Goal: Task Accomplishment & Management: Manage account settings

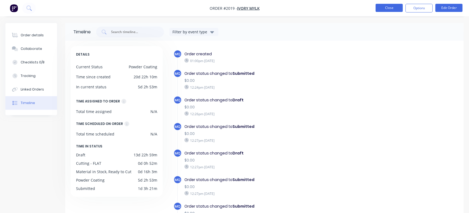
click at [389, 4] on button "Close" at bounding box center [388, 8] width 27 height 8
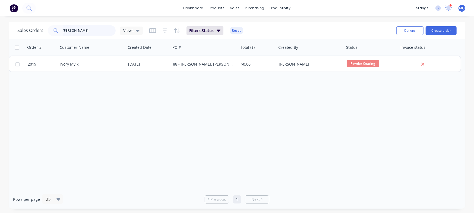
click at [0, 14] on div "dashboard products sales purchasing productivity dashboard products Product Cat…" at bounding box center [237, 106] width 474 height 213
click at [73, 34] on input "[PERSON_NAME]" at bounding box center [89, 30] width 53 height 11
click at [85, 31] on input "[PERSON_NAME]" at bounding box center [89, 30] width 53 height 11
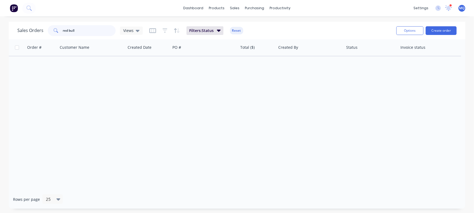
type input "red bull"
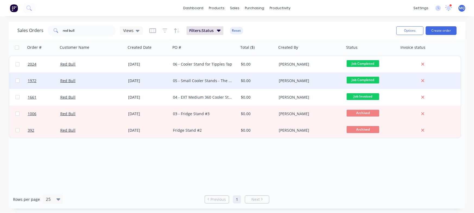
click at [198, 82] on div "05 - Small Cooler Stands - The Beat" at bounding box center [203, 80] width 60 height 5
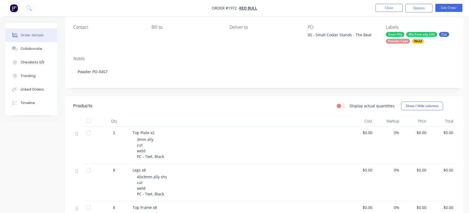
scroll to position [68, 0]
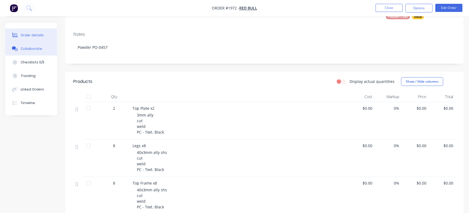
click at [41, 49] on button "Collaborate" at bounding box center [31, 49] width 52 height 14
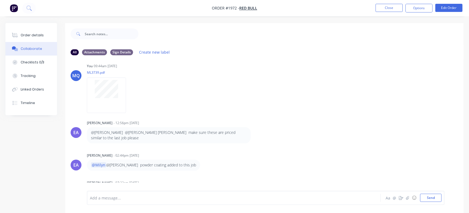
scroll to position [96, 0]
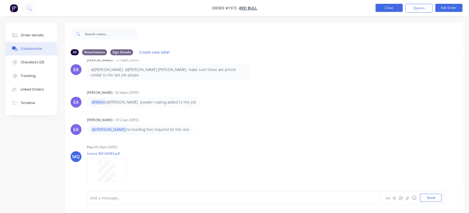
click at [383, 9] on button "Close" at bounding box center [388, 8] width 27 height 8
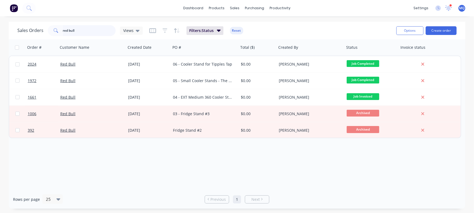
click at [83, 30] on input "red bull" at bounding box center [89, 30] width 53 height 11
click at [77, 31] on input "red bull" at bounding box center [89, 30] width 53 height 11
drag, startPoint x: 85, startPoint y: 31, endPoint x: 0, endPoint y: 9, distance: 87.3
click at [0, 10] on div "dashboard products sales purchasing productivity dashboard products Product Cat…" at bounding box center [237, 106] width 474 height 213
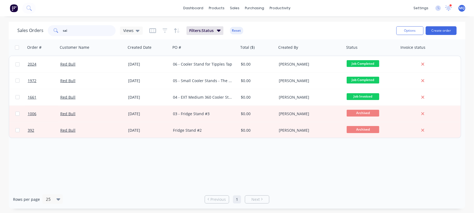
type input "sai"
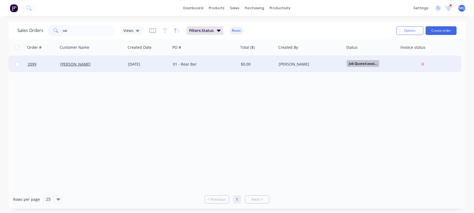
click at [222, 63] on div "01 - Rear Bar" at bounding box center [203, 64] width 60 height 5
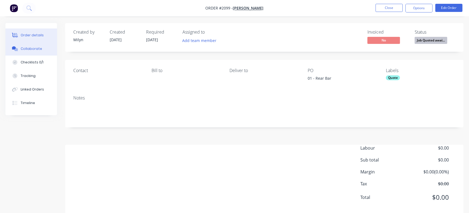
click at [35, 51] on button "Collaborate" at bounding box center [31, 49] width 52 height 14
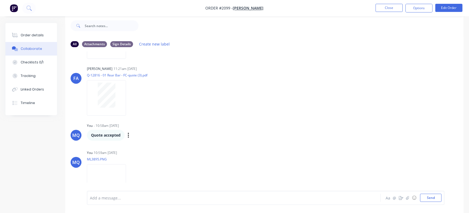
scroll to position [183, 0]
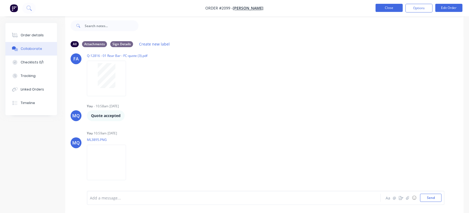
click at [388, 6] on button "Close" at bounding box center [388, 8] width 27 height 8
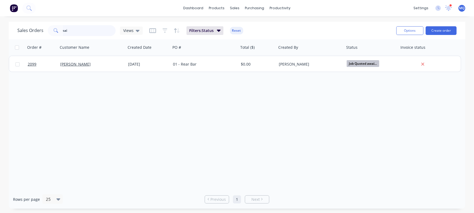
click at [85, 27] on input "sai" at bounding box center [89, 30] width 53 height 11
type input "red bull"
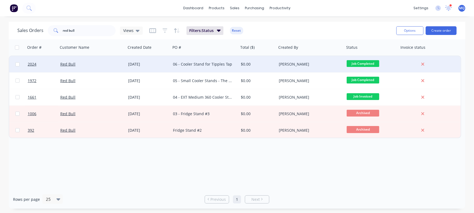
click at [220, 67] on div "06 - Cooler Stand for Tipples Tap" at bounding box center [205, 64] width 68 height 16
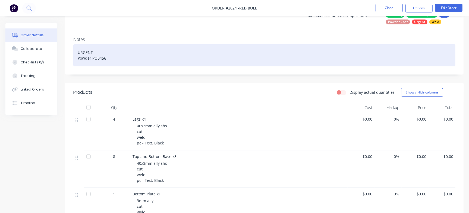
scroll to position [68, 0]
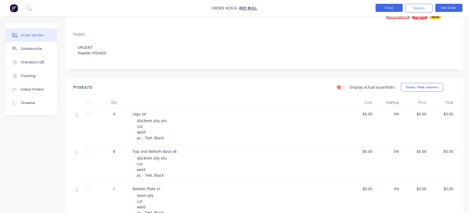
click at [383, 11] on button "Close" at bounding box center [388, 8] width 27 height 8
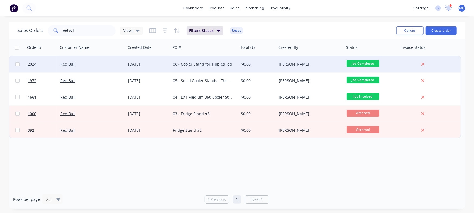
click at [204, 65] on div "06 - Cooler Stand for Tipples Tap" at bounding box center [203, 64] width 60 height 5
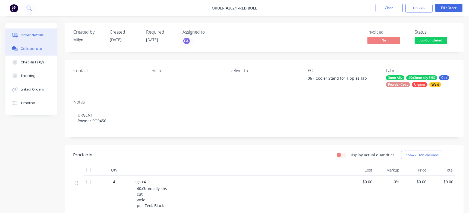
click at [51, 50] on button "Collaborate" at bounding box center [31, 49] width 52 height 14
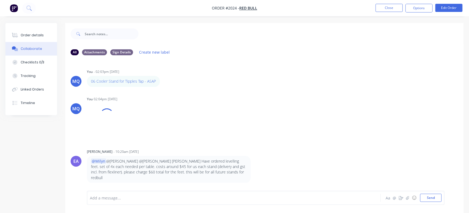
click at [149, 199] on div at bounding box center [221, 198] width 263 height 6
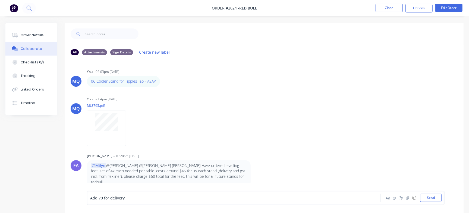
click at [97, 197] on span "Add 70 for delivery" at bounding box center [107, 198] width 34 height 5
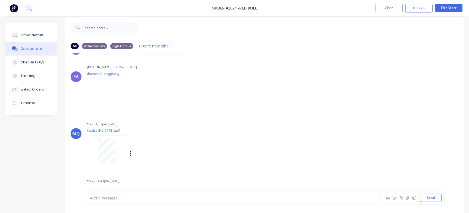
scroll to position [8, 0]
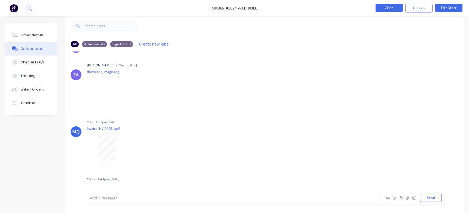
click at [397, 7] on button "Close" at bounding box center [388, 8] width 27 height 8
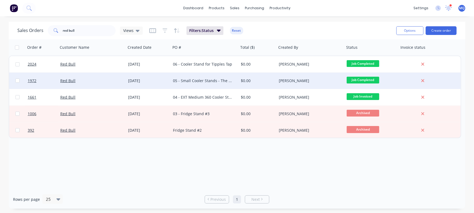
click at [210, 80] on div "05 - Small Cooler Stands - The Beat" at bounding box center [203, 80] width 60 height 5
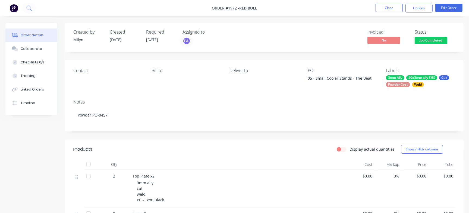
click at [42, 49] on button "Collaborate" at bounding box center [31, 49] width 52 height 14
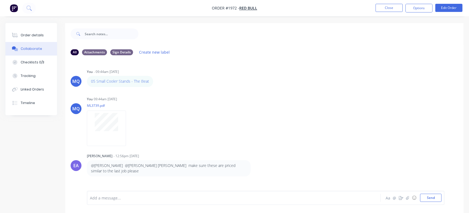
drag, startPoint x: 290, startPoint y: 139, endPoint x: 255, endPoint y: 148, distance: 36.7
click at [290, 139] on div "MQ You 09:44am [DATE] ML3739.pdf Labels Download Delete" at bounding box center [264, 119] width 398 height 49
click at [174, 198] on div at bounding box center [221, 198] width 263 height 6
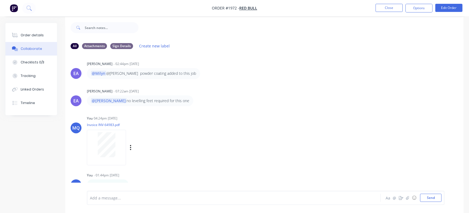
scroll to position [8, 0]
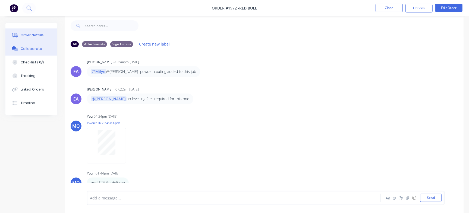
click at [37, 31] on button "Order details" at bounding box center [31, 35] width 52 height 14
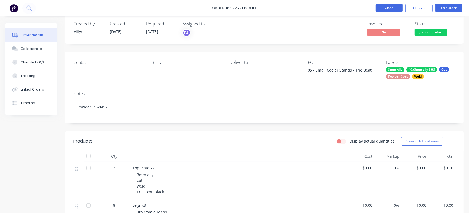
click at [383, 5] on button "Close" at bounding box center [388, 8] width 27 height 8
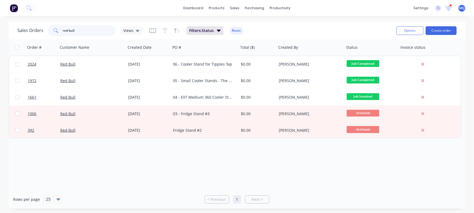
drag, startPoint x: 91, startPoint y: 28, endPoint x: 0, endPoint y: -5, distance: 96.6
click at [0, 0] on html "dashboard products sales purchasing productivity dashboard products Product Cat…" at bounding box center [237, 106] width 474 height 213
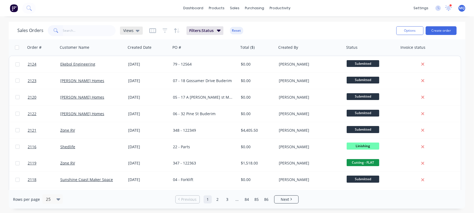
click at [138, 29] on icon at bounding box center [138, 31] width 4 height 6
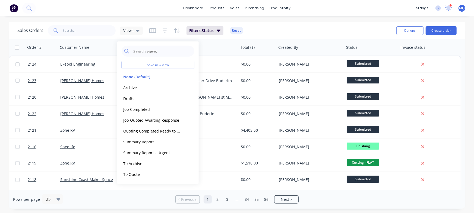
click at [274, 30] on div "Sales Orders Views Filters: Status Reset" at bounding box center [204, 30] width 374 height 13
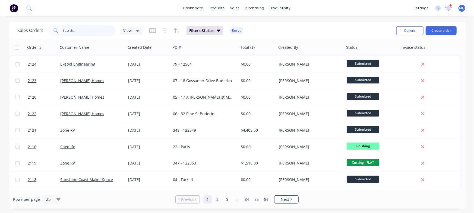
click at [78, 31] on input "text" at bounding box center [89, 30] width 53 height 11
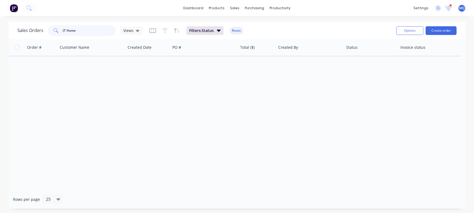
drag, startPoint x: 85, startPoint y: 28, endPoint x: 0, endPoint y: -20, distance: 97.3
click at [0, 0] on html "dashboard products sales purchasing productivity dashboard products Product Cat…" at bounding box center [237, 106] width 474 height 213
type input "home"
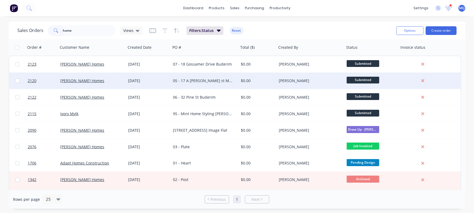
click at [201, 82] on div "05 - 17 A [PERSON_NAME] st Maroochydore" at bounding box center [203, 80] width 60 height 5
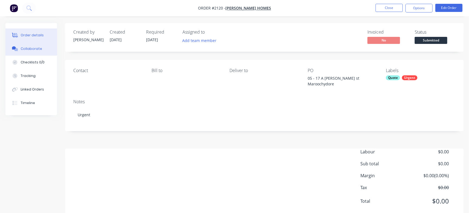
click at [30, 53] on button "Collaborate" at bounding box center [31, 49] width 52 height 14
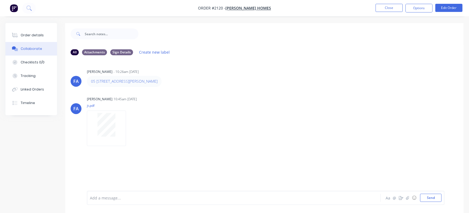
click at [138, 171] on div "[PERSON_NAME] [PERSON_NAME] - 10:26am [DATE] 05 17 A [PERSON_NAME] st Maroochyd…" at bounding box center [264, 125] width 398 height 131
click at [434, 198] on button "Send" at bounding box center [430, 198] width 21 height 8
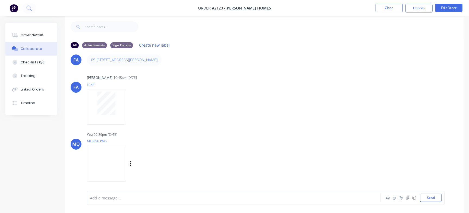
scroll to position [8, 0]
click at [121, 161] on img at bounding box center [106, 163] width 39 height 36
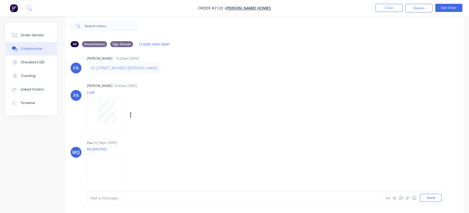
scroll to position [0, 0]
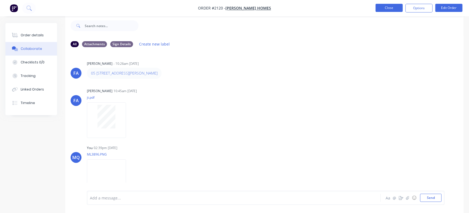
click at [385, 9] on button "Close" at bounding box center [388, 8] width 27 height 8
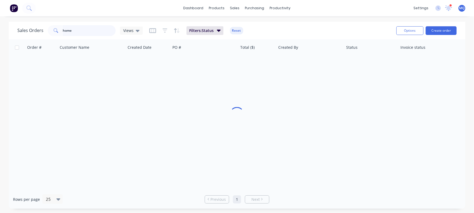
click at [80, 30] on input "home" at bounding box center [89, 30] width 53 height 11
click at [81, 30] on input "home" at bounding box center [89, 30] width 53 height 11
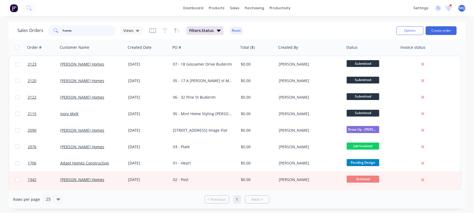
click at [81, 30] on input "home" at bounding box center [89, 30] width 53 height 11
type input "[PERSON_NAME]"
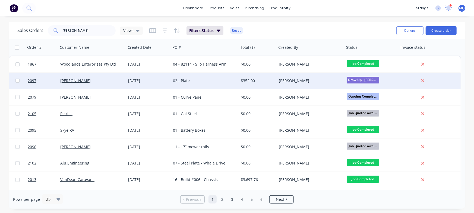
click at [197, 78] on div "02 - Plate" at bounding box center [205, 81] width 68 height 16
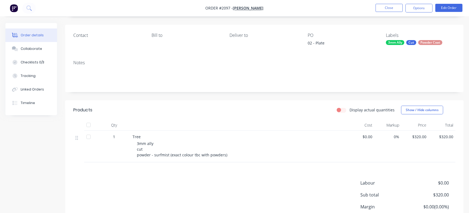
scroll to position [81, 0]
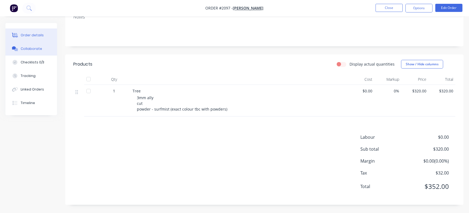
click at [40, 45] on button "Collaborate" at bounding box center [31, 49] width 52 height 14
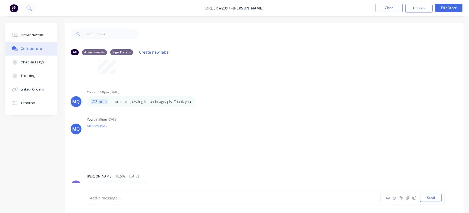
scroll to position [8, 0]
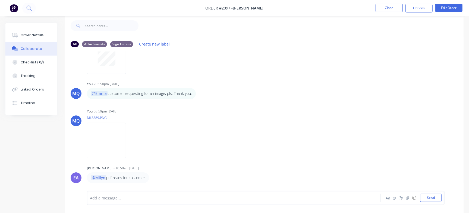
click at [176, 194] on div "Add a message..." at bounding box center [222, 198] width 264 height 8
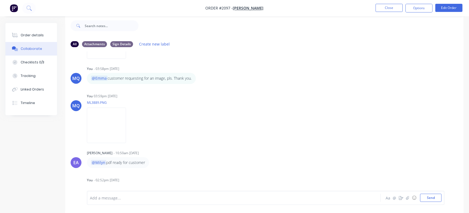
scroll to position [260, 0]
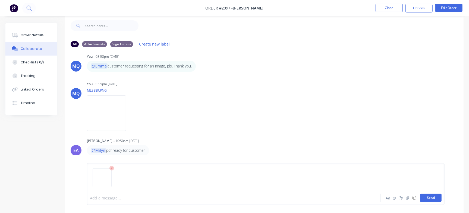
click at [432, 194] on button "Send" at bounding box center [430, 198] width 21 height 8
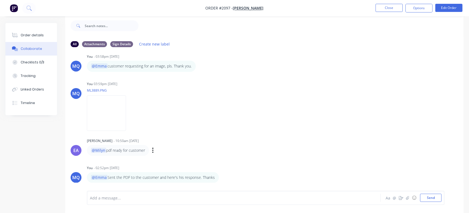
scroll to position [322, 0]
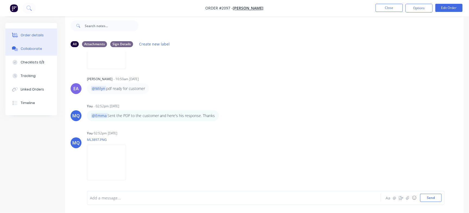
click at [24, 30] on button "Order details" at bounding box center [31, 35] width 52 height 14
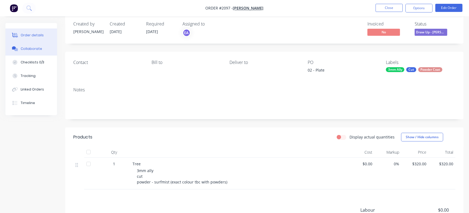
click at [28, 47] on div "Collaborate" at bounding box center [31, 48] width 21 height 5
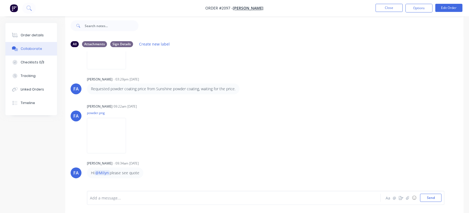
scroll to position [50, 0]
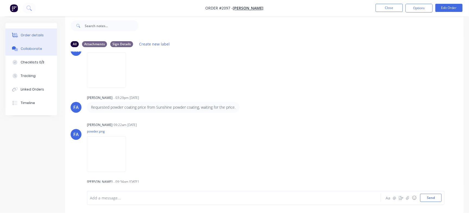
click at [41, 34] on div "Order details" at bounding box center [32, 35] width 23 height 5
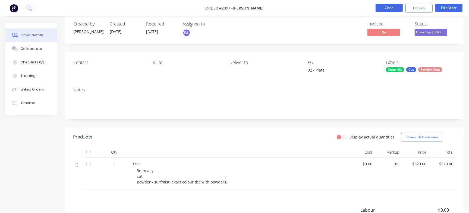
click at [381, 4] on button "Close" at bounding box center [388, 8] width 27 height 8
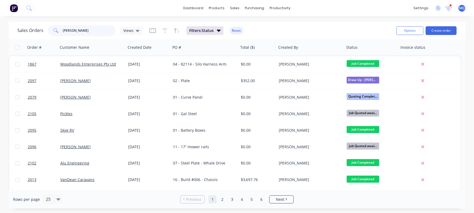
click at [96, 30] on input "[PERSON_NAME]" at bounding box center [89, 30] width 53 height 11
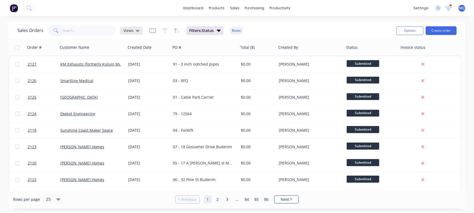
click at [133, 30] on div "Views" at bounding box center [131, 30] width 16 height 5
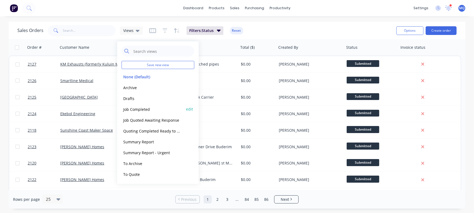
click at [131, 108] on button "Job Completed" at bounding box center [153, 109] width 62 height 6
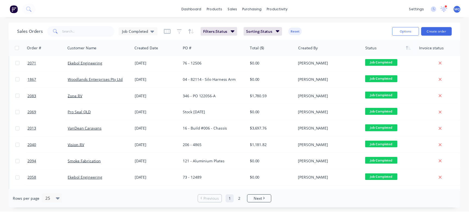
scroll to position [68, 0]
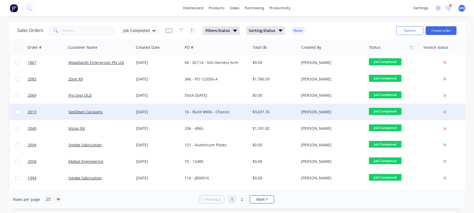
click at [228, 116] on div "16 - Build #006 - Chassis" at bounding box center [216, 112] width 68 height 16
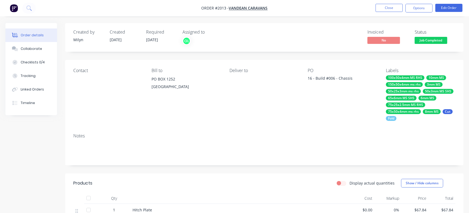
click at [425, 40] on span "Job Completed" at bounding box center [430, 40] width 33 height 7
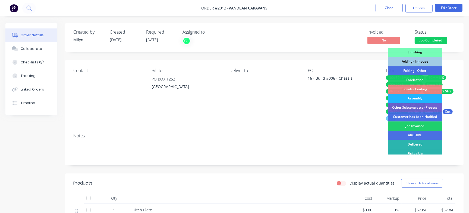
scroll to position [152, 0]
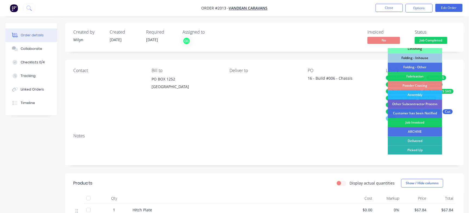
click at [406, 122] on div "Job Invoiced" at bounding box center [415, 122] width 54 height 9
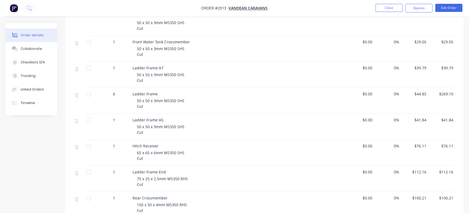
scroll to position [984, 0]
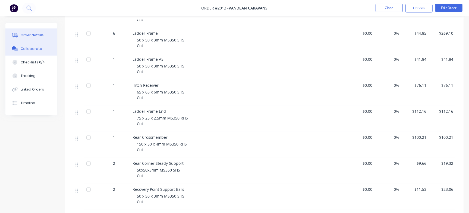
click at [29, 49] on div "Collaborate" at bounding box center [31, 48] width 21 height 5
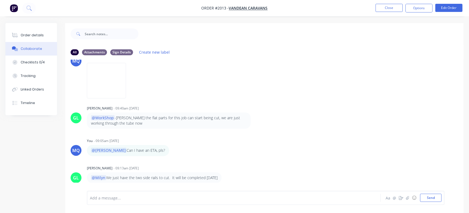
scroll to position [347, 0]
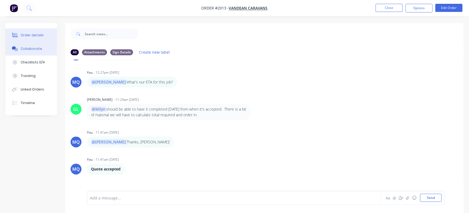
click at [41, 37] on div "Order details" at bounding box center [32, 35] width 23 height 5
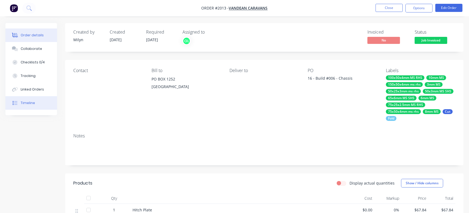
click at [35, 104] on button "Timeline" at bounding box center [31, 103] width 52 height 14
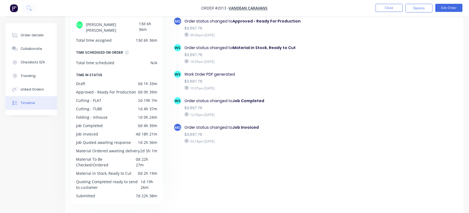
scroll to position [54, 0]
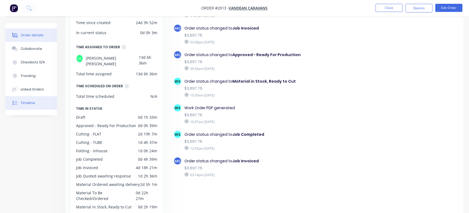
click at [43, 37] on button "Order details" at bounding box center [31, 35] width 52 height 14
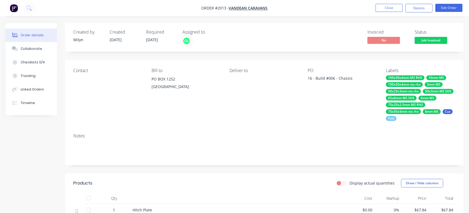
click at [426, 9] on button "Options" at bounding box center [418, 8] width 27 height 9
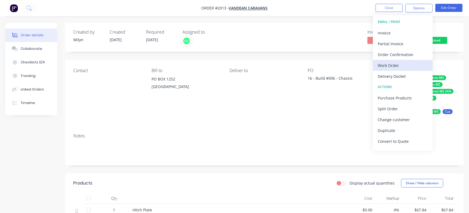
scroll to position [8, 0]
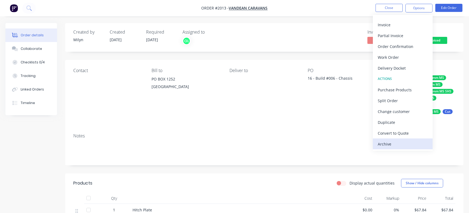
click at [402, 144] on div "Archive" at bounding box center [402, 144] width 50 height 8
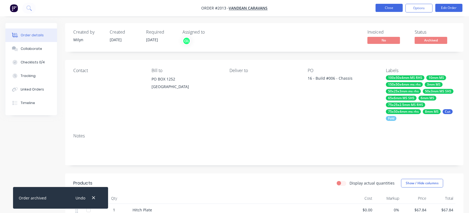
click at [386, 7] on button "Close" at bounding box center [388, 8] width 27 height 8
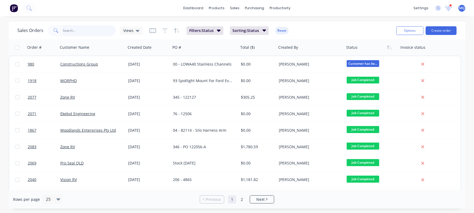
click at [79, 33] on input "text" at bounding box center [89, 30] width 53 height 11
type input "Zone"
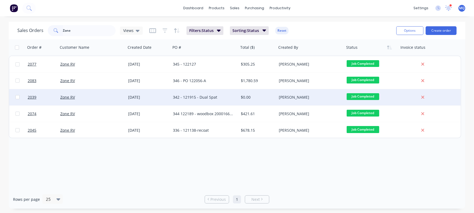
click at [195, 99] on div "342 - 121915 - Dual Spat" at bounding box center [203, 97] width 60 height 5
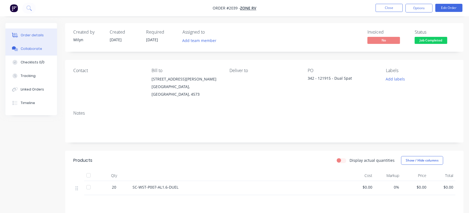
click at [21, 50] on div "Collaborate" at bounding box center [31, 48] width 21 height 5
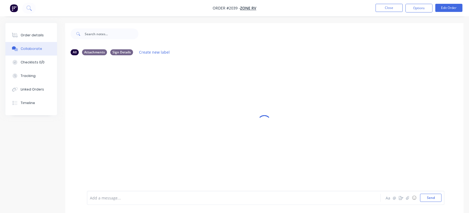
click at [367, 128] on div at bounding box center [264, 122] width 398 height 198
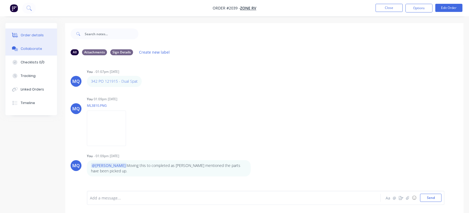
click at [45, 34] on button "Order details" at bounding box center [31, 35] width 52 height 14
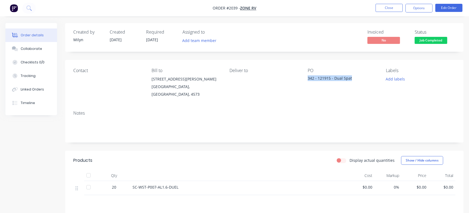
drag, startPoint x: 360, startPoint y: 77, endPoint x: 380, endPoint y: 77, distance: 20.4
click at [380, 77] on div "Contact Bill to [STREET_ADDRESS][PERSON_NAME] Deliver to PO 342 - 121915 - Dual…" at bounding box center [264, 83] width 398 height 46
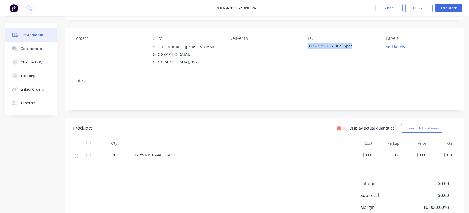
scroll to position [73, 0]
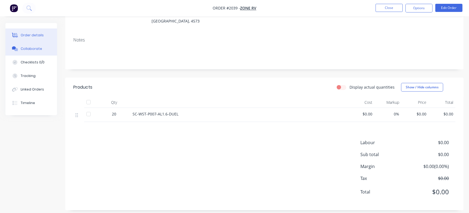
click at [37, 51] on div "Collaborate" at bounding box center [31, 48] width 21 height 5
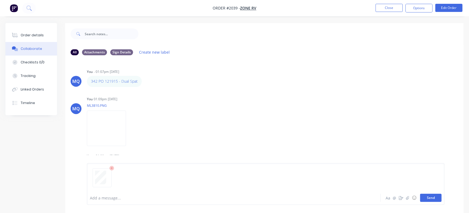
click at [435, 201] on button "Send" at bounding box center [430, 198] width 21 height 8
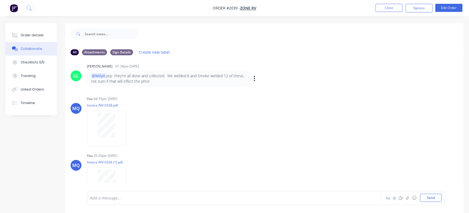
scroll to position [215, 0]
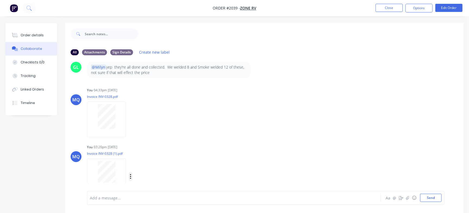
click at [130, 174] on icon "button" at bounding box center [130, 176] width 1 height 5
click at [146, 184] on button "Delete" at bounding box center [166, 189] width 61 height 12
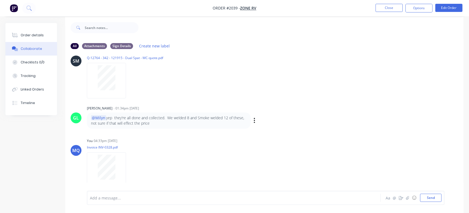
scroll to position [8, 0]
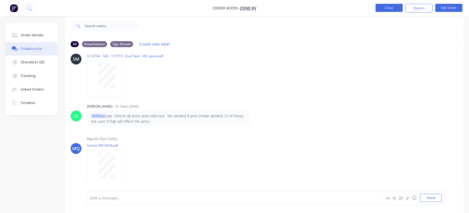
click at [388, 8] on button "Close" at bounding box center [388, 8] width 27 height 8
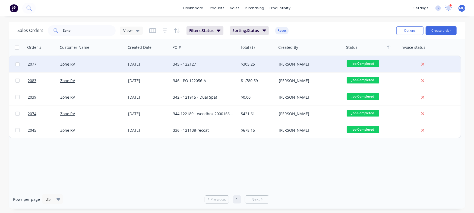
click at [191, 64] on div "345 - 122127" at bounding box center [203, 64] width 60 height 5
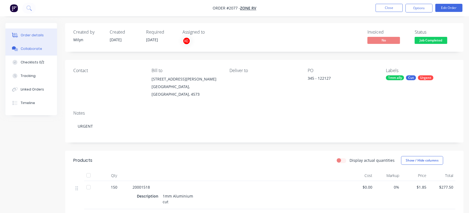
click at [32, 47] on div "Collaborate" at bounding box center [31, 48] width 21 height 5
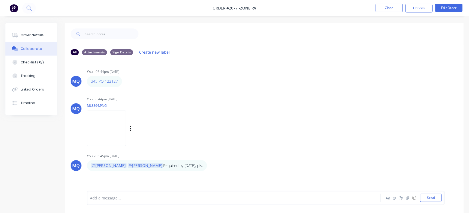
scroll to position [8, 0]
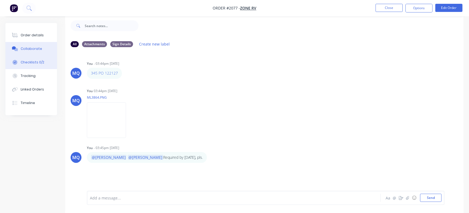
click at [48, 59] on button "Checklists 0/2" at bounding box center [31, 63] width 52 height 14
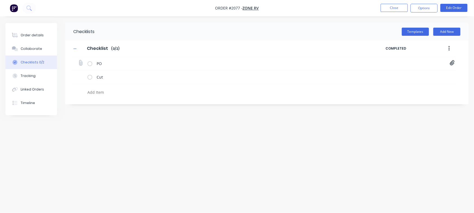
click at [453, 64] on icon at bounding box center [452, 62] width 5 height 5
click at [386, 78] on div "PO-122127.pdf" at bounding box center [414, 74] width 77 height 9
click at [389, 73] on link "PO-122127.pdf" at bounding box center [408, 75] width 63 height 6
click at [106, 91] on textarea at bounding box center [208, 92] width 247 height 8
paste textarea "INV-2883"
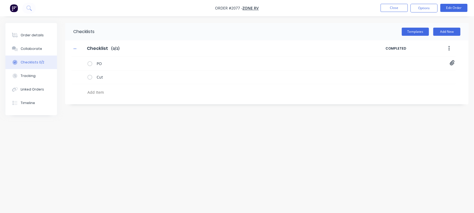
type textarea "INV-2883"
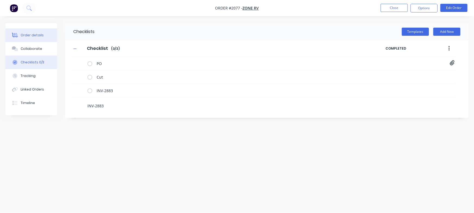
click at [22, 37] on div "Order details" at bounding box center [32, 35] width 23 height 5
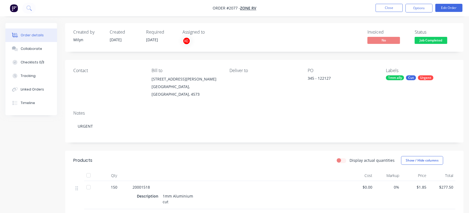
click at [438, 38] on span "Job Completed" at bounding box center [430, 40] width 33 height 7
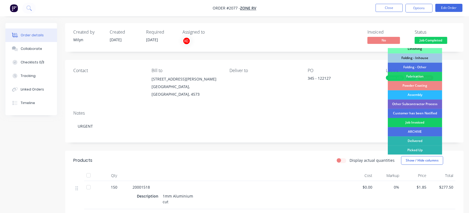
scroll to position [68, 0]
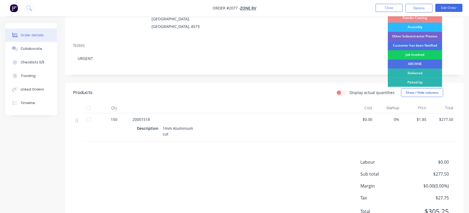
click at [421, 53] on div "Job Invoiced" at bounding box center [415, 54] width 54 height 9
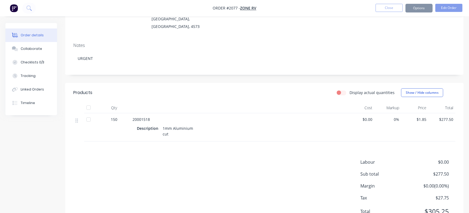
scroll to position [0, 0]
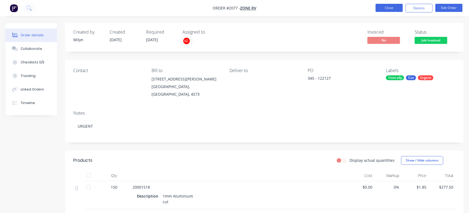
click at [391, 7] on button "Close" at bounding box center [388, 8] width 27 height 8
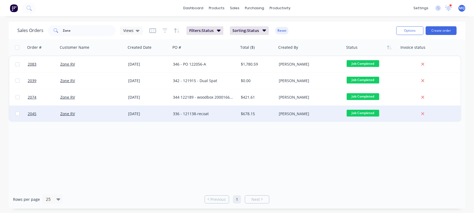
click at [218, 112] on div "336 - 121138-recoat" at bounding box center [203, 113] width 60 height 5
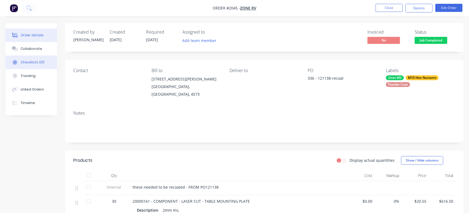
click at [36, 60] on div "Checklists 0/0" at bounding box center [33, 62] width 24 height 5
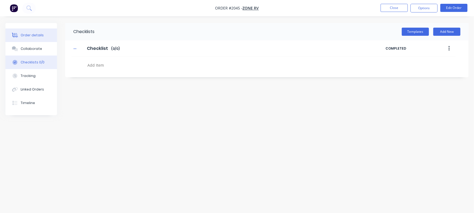
click at [37, 33] on div "Order details" at bounding box center [32, 35] width 23 height 5
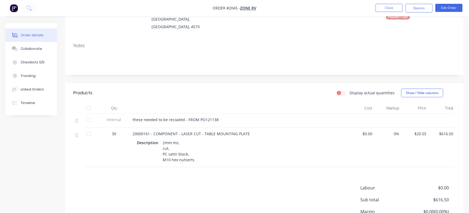
scroll to position [68, 0]
click at [128, 185] on div "Labour $0.00 Sub total $616.50 Margin $0.00 ( 0.00 %) Tax $61.65 Total $678.15" at bounding box center [264, 216] width 382 height 63
click at [388, 5] on button "Close" at bounding box center [388, 8] width 27 height 8
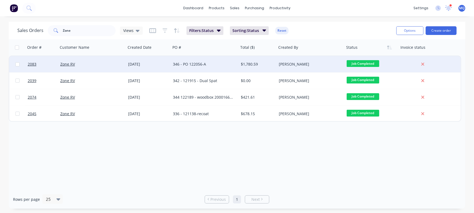
click at [200, 61] on div "346 - PO 122056-A" at bounding box center [205, 64] width 68 height 16
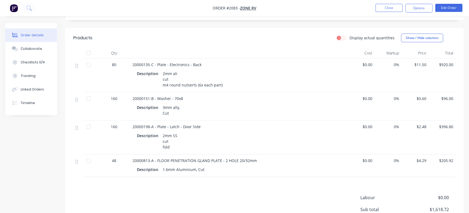
scroll to position [136, 0]
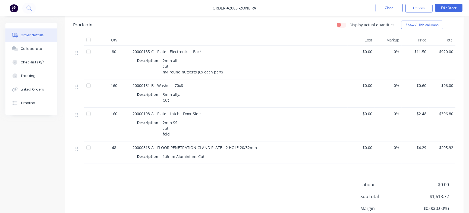
click at [134, 49] on span "20000135-C - Plate - Electronics - Back" at bounding box center [166, 51] width 69 height 5
copy span "20000135"
click at [140, 83] on span "20000151-B - Washer - 70x8" at bounding box center [157, 85] width 50 height 5
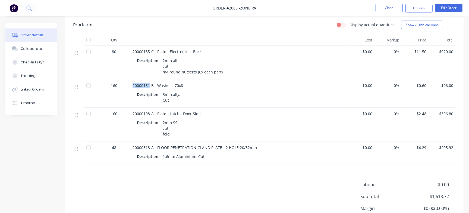
copy span "20000151"
click at [142, 111] on span "20000198-A - Plate - Latch - Door Side" at bounding box center [166, 113] width 68 height 5
copy span "20000198"
click at [141, 145] on span "20000813-A - FLOOR PENETRATION GLAND PLATE - 2 HOLE 20/32mm" at bounding box center [194, 147] width 124 height 5
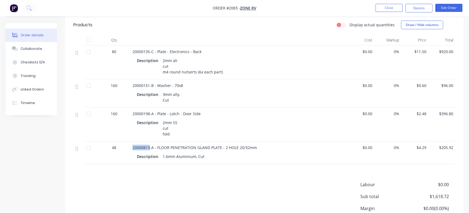
click at [141, 145] on span "20000813-A - FLOOR PENETRATION GLAND PLATE - 2 HOLE 20/32mm" at bounding box center [194, 147] width 124 height 5
copy span "20000813"
click at [45, 60] on button "Checklists 0/4" at bounding box center [31, 63] width 52 height 14
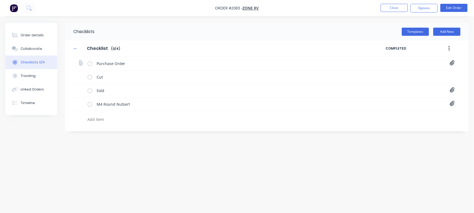
click at [450, 62] on icon at bounding box center [452, 63] width 5 height 5
click at [390, 74] on link "PO-122056.pdf" at bounding box center [408, 75] width 63 height 6
click at [42, 34] on button "Order details" at bounding box center [31, 35] width 52 height 14
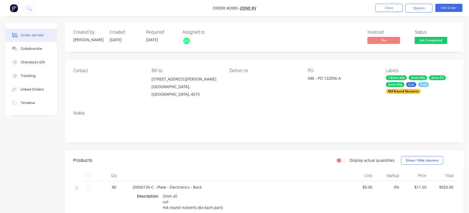
click at [329, 75] on div "346 - PO 122056-A" at bounding box center [341, 79] width 68 height 8
click at [329, 79] on div "346 - PO 122056-A" at bounding box center [341, 79] width 68 height 8
click at [43, 58] on button "Checklists 0/4" at bounding box center [31, 63] width 52 height 14
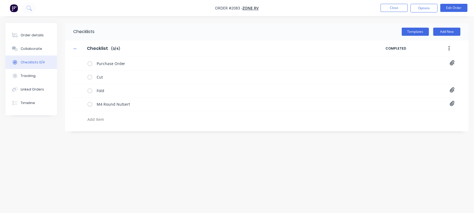
click at [104, 123] on textarea at bounding box center [208, 120] width 247 height 8
paste textarea "INV-2884"
type textarea "INV-2884"
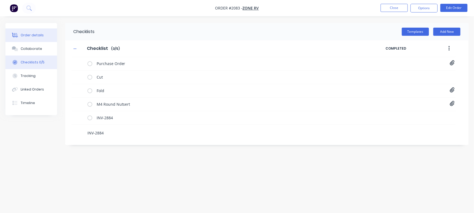
click at [32, 35] on div "Order details" at bounding box center [32, 35] width 23 height 5
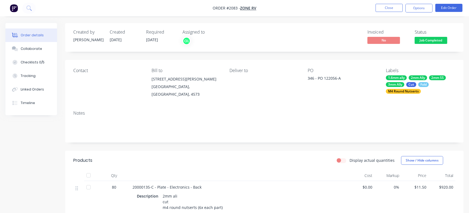
click at [434, 42] on span "Job Completed" at bounding box center [430, 40] width 33 height 7
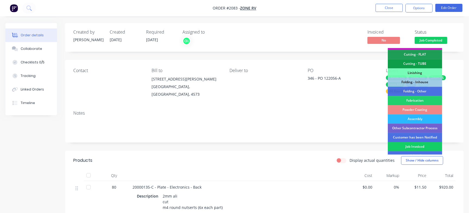
scroll to position [152, 0]
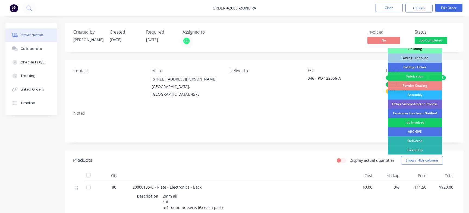
click at [406, 123] on div "Job Invoiced" at bounding box center [415, 122] width 54 height 9
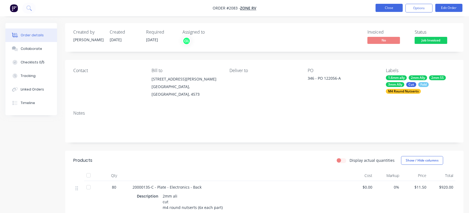
click at [382, 8] on button "Close" at bounding box center [388, 8] width 27 height 8
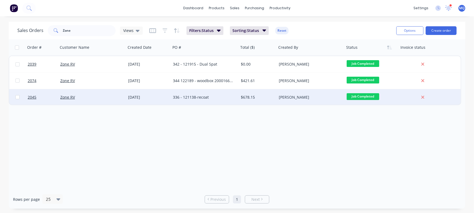
click at [212, 99] on div "336 - 121138-recoat" at bounding box center [203, 97] width 60 height 5
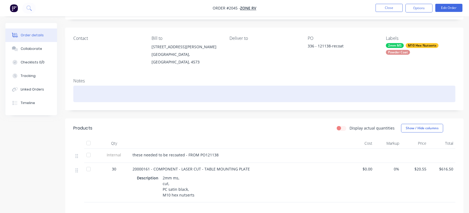
scroll to position [34, 0]
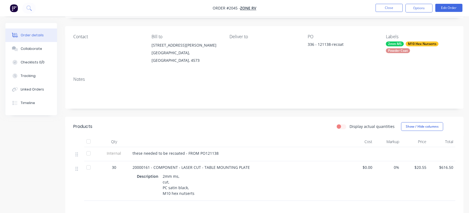
click at [318, 43] on div "336 - 121138-recoat" at bounding box center [341, 46] width 68 height 8
copy div "121138"
click at [35, 59] on button "Checklists 0/0" at bounding box center [31, 63] width 52 height 14
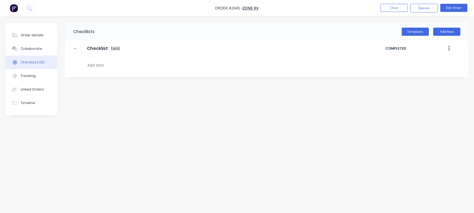
click at [94, 64] on textarea at bounding box center [208, 65] width 247 height 8
paste textarea "INV-2885"
type textarea "INV-2885"
click at [28, 34] on div "Order details" at bounding box center [32, 35] width 23 height 5
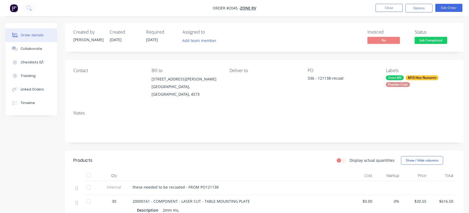
click at [447, 33] on div "Status" at bounding box center [434, 32] width 41 height 5
click at [440, 39] on span "Job Completed" at bounding box center [430, 40] width 33 height 7
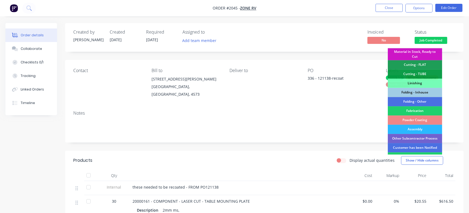
scroll to position [152, 0]
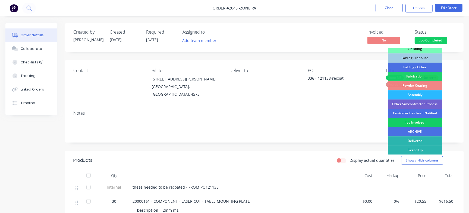
click at [412, 123] on div "Job Invoiced" at bounding box center [415, 122] width 54 height 9
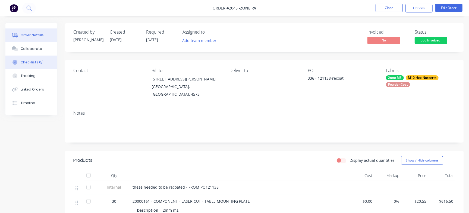
click at [33, 64] on div "Checklists 0/1" at bounding box center [32, 62] width 23 height 5
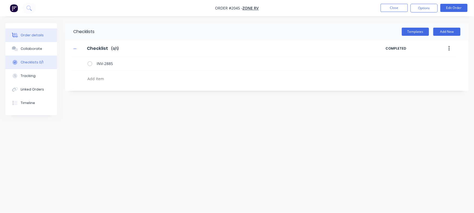
click at [35, 31] on button "Order details" at bounding box center [31, 35] width 52 height 14
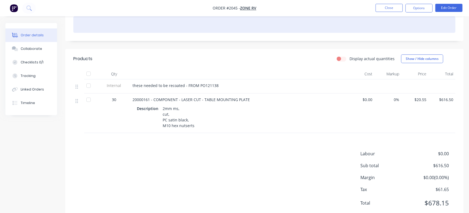
scroll to position [34, 0]
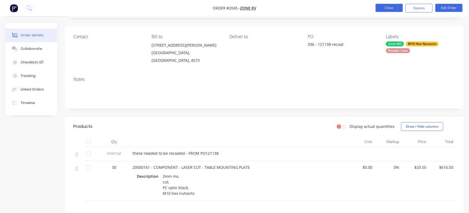
click at [394, 10] on button "Close" at bounding box center [388, 8] width 27 height 8
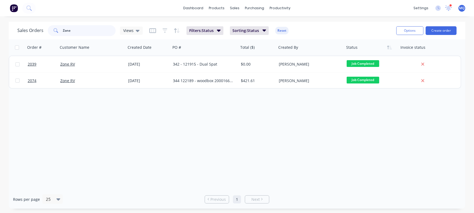
click at [88, 30] on input "Zone" at bounding box center [89, 30] width 53 height 11
click at [87, 30] on input "Zone" at bounding box center [89, 30] width 53 height 11
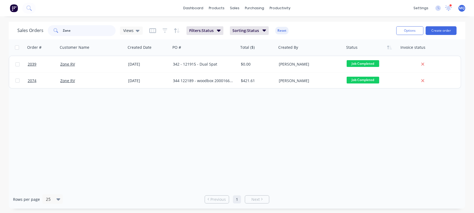
click at [87, 30] on input "Zone" at bounding box center [89, 30] width 53 height 11
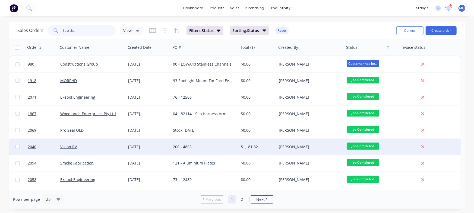
scroll to position [34, 0]
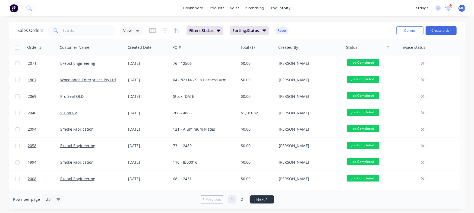
click at [260, 198] on span "Next" at bounding box center [260, 199] width 8 height 5
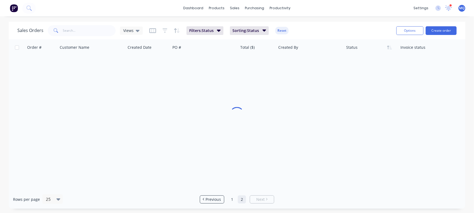
scroll to position [0, 0]
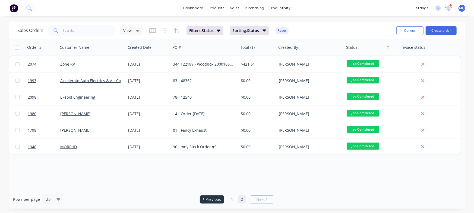
click at [209, 197] on span "Previous" at bounding box center [213, 199] width 15 height 5
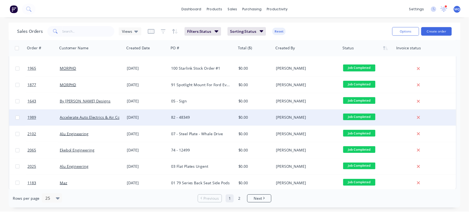
scroll to position [278, 0]
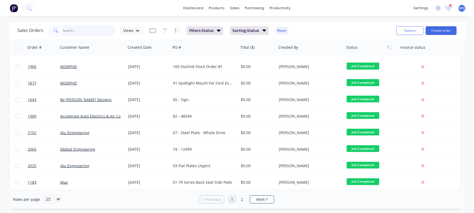
click at [74, 29] on input "text" at bounding box center [89, 30] width 53 height 11
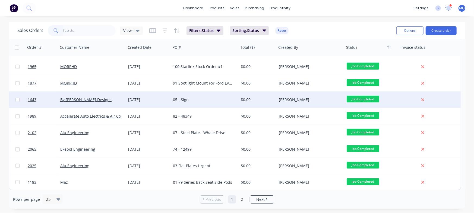
click at [223, 102] on div "05 - Sign" at bounding box center [203, 99] width 60 height 5
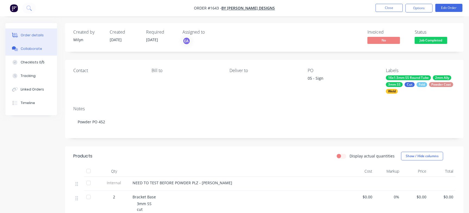
click at [36, 48] on div "Collaborate" at bounding box center [31, 48] width 21 height 5
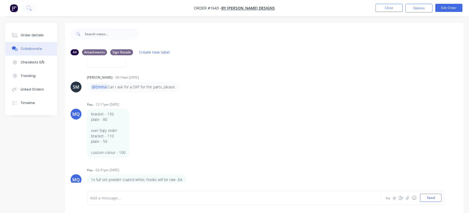
scroll to position [168, 0]
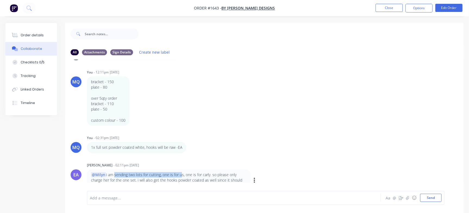
drag, startPoint x: 111, startPoint y: 177, endPoint x: 179, endPoint y: 175, distance: 68.4
click at [179, 175] on p "@Milyn i am sending two lots for cutting, one is for us, one is for [PERSON_NAM…" at bounding box center [168, 180] width 155 height 17
click at [38, 63] on div "Checklists 0/5" at bounding box center [33, 62] width 24 height 5
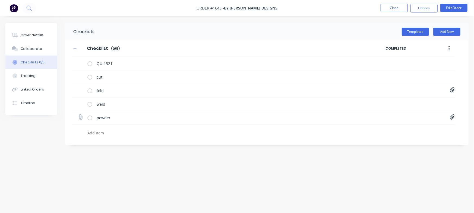
click at [452, 117] on icon at bounding box center [452, 117] width 5 height 5
click at [419, 129] on link "Purchase Order PO0452.pdf" at bounding box center [408, 129] width 63 height 6
click at [421, 138] on link "Purchase Order PO0452.pdf" at bounding box center [408, 138] width 63 height 6
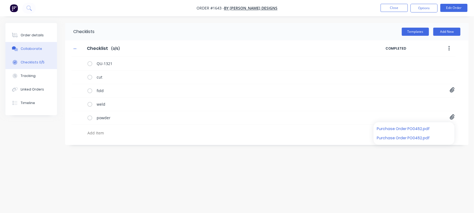
click at [40, 48] on div "Collaborate" at bounding box center [31, 48] width 21 height 5
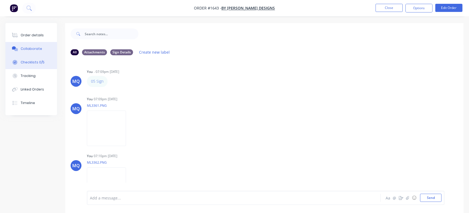
click at [42, 62] on div "Checklists 0/5" at bounding box center [33, 62] width 24 height 5
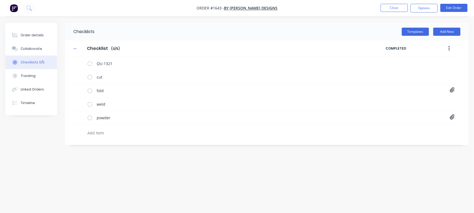
click at [120, 134] on textarea at bounding box center [208, 133] width 247 height 8
paste textarea "INV-2886"
type textarea "INV-2886"
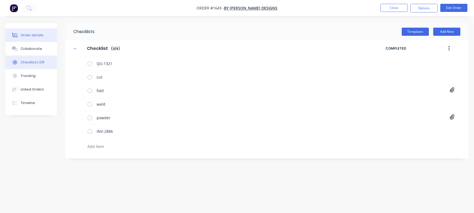
click at [33, 34] on div "Order details" at bounding box center [32, 35] width 23 height 5
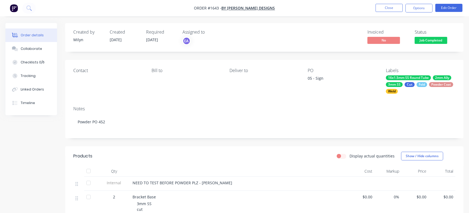
click at [433, 40] on span "Job Completed" at bounding box center [430, 40] width 33 height 7
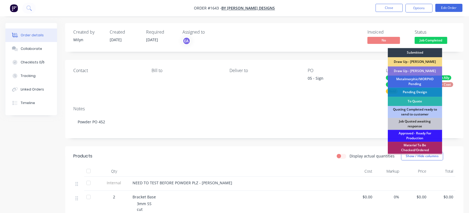
scroll to position [136, 0]
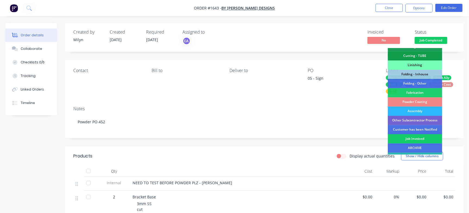
click at [420, 140] on div "Job Invoiced" at bounding box center [415, 138] width 54 height 9
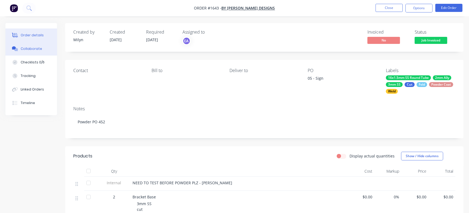
click at [32, 50] on div "Collaborate" at bounding box center [31, 48] width 21 height 5
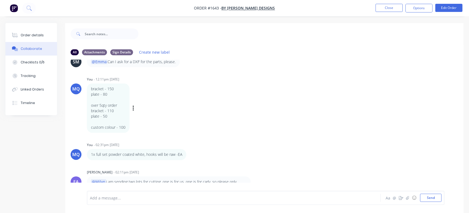
scroll to position [168, 0]
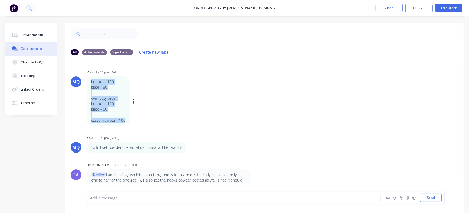
drag, startPoint x: 91, startPoint y: 82, endPoint x: 128, endPoint y: 120, distance: 53.0
click at [128, 120] on div "bracket - 150 plate - 80 over 5qty order bracket - 110 plate - 50 custom colour…" at bounding box center [108, 101] width 43 height 49
copy div "bracket - 150 plate - 80 over 5qty order bracket - 110 plate - 50 custom colour…"
click at [94, 82] on p "bracket - 150" at bounding box center [108, 81] width 34 height 5
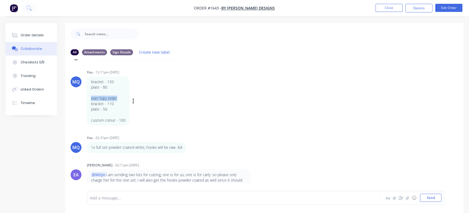
drag, startPoint x: 91, startPoint y: 99, endPoint x: 121, endPoint y: 97, distance: 30.2
click at [121, 97] on p "over 5qty order" at bounding box center [108, 98] width 34 height 5
copy p "over 5qty order"
drag, startPoint x: 91, startPoint y: 105, endPoint x: 104, endPoint y: 106, distance: 13.6
click at [104, 106] on p "bracket - 110" at bounding box center [108, 103] width 34 height 5
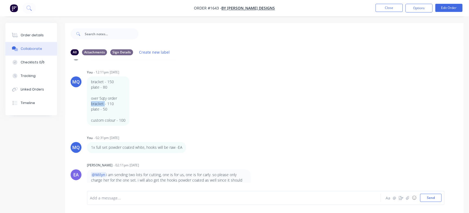
copy p "bracket"
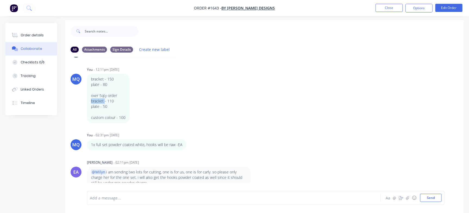
scroll to position [8, 0]
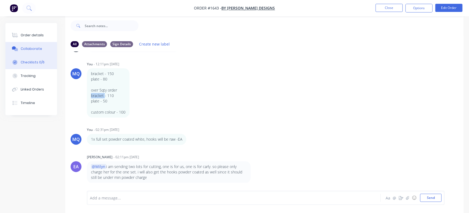
click at [40, 62] on div "Checklists 0/6" at bounding box center [33, 62] width 24 height 5
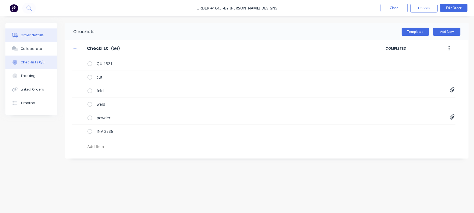
click at [9, 34] on button "Order details" at bounding box center [31, 35] width 52 height 14
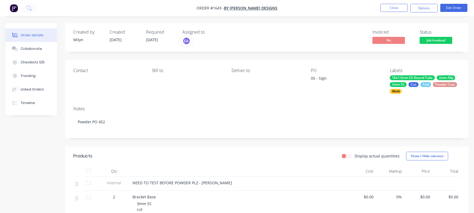
click at [27, 34] on div "Order details" at bounding box center [32, 35] width 23 height 5
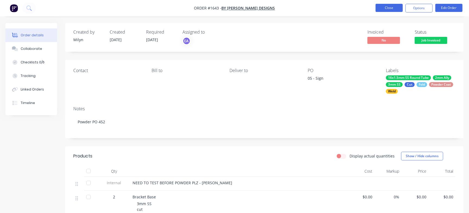
click at [392, 10] on button "Close" at bounding box center [388, 8] width 27 height 8
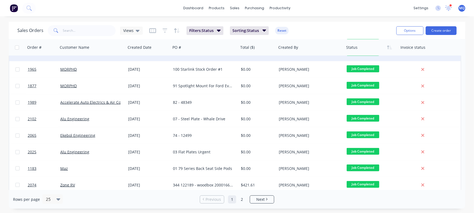
scroll to position [278, 0]
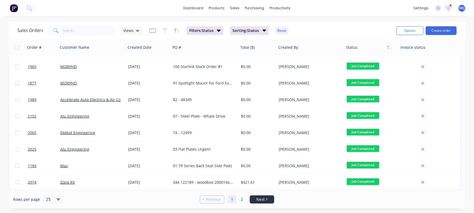
click at [251, 196] on li "Next" at bounding box center [262, 200] width 24 height 8
click at [261, 198] on span "Next" at bounding box center [260, 199] width 8 height 5
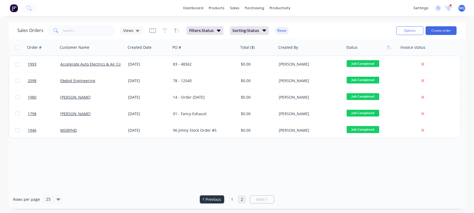
click at [215, 198] on span "Previous" at bounding box center [213, 199] width 15 height 5
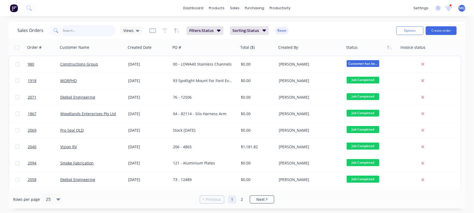
click at [79, 33] on input "text" at bounding box center [89, 30] width 53 height 11
type input "Ekebol"
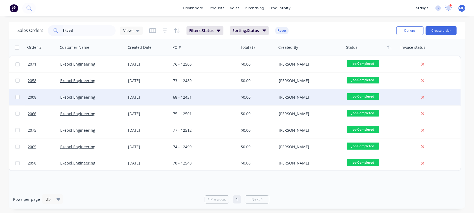
click at [189, 96] on div "68 - 12431" at bounding box center [203, 97] width 60 height 5
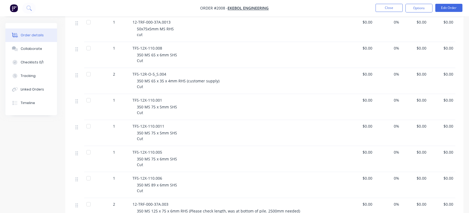
scroll to position [148, 0]
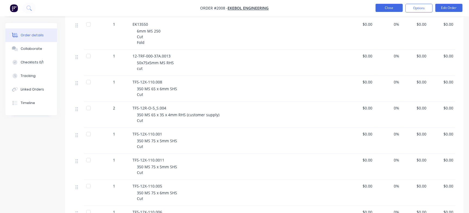
click at [388, 10] on button "Close" at bounding box center [388, 8] width 27 height 8
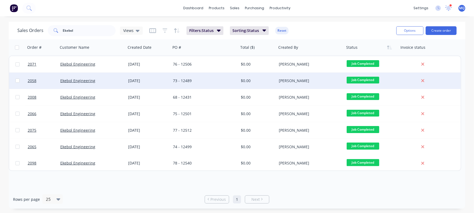
click at [189, 80] on div "73 - 12489" at bounding box center [203, 80] width 60 height 5
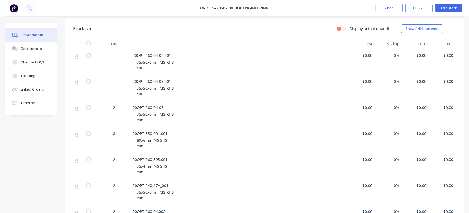
scroll to position [98, 0]
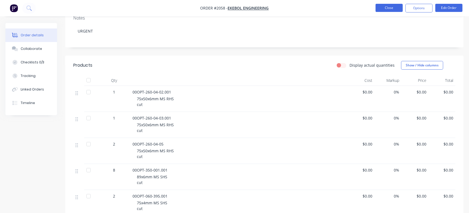
click at [387, 7] on button "Close" at bounding box center [388, 8] width 27 height 8
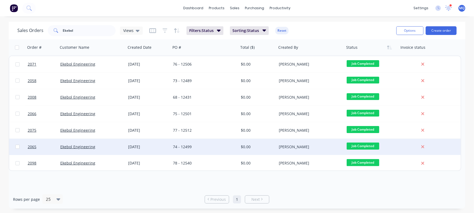
click at [194, 145] on div "74 - 12499" at bounding box center [203, 146] width 60 height 5
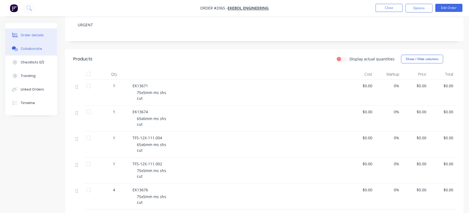
scroll to position [102, 0]
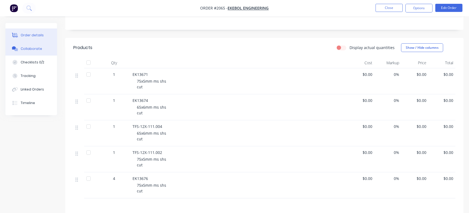
click at [21, 46] on div "Collaborate" at bounding box center [31, 48] width 21 height 5
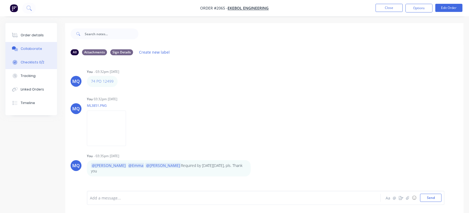
click at [40, 64] on div "Checklists 0/2" at bounding box center [33, 62] width 24 height 5
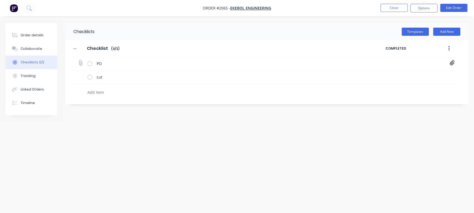
click at [452, 64] on icon at bounding box center [452, 62] width 5 height 5
click at [405, 74] on link "PO Print_EKEBOL - 12499.pdf" at bounding box center [408, 75] width 63 height 6
click at [45, 37] on button "Order details" at bounding box center [31, 35] width 52 height 14
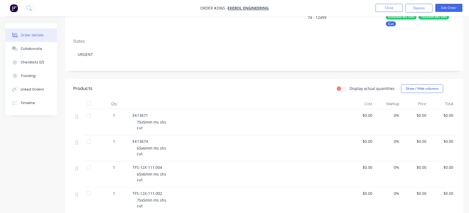
scroll to position [68, 0]
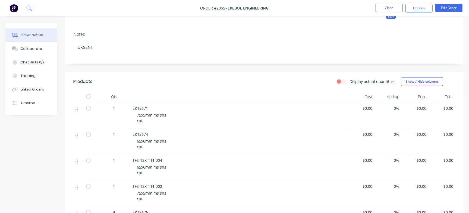
click at [144, 107] on span "EK13671" at bounding box center [139, 108] width 15 height 5
copy span "EK13671"
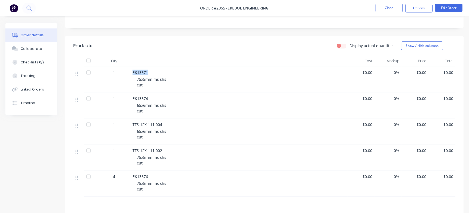
scroll to position [102, 0]
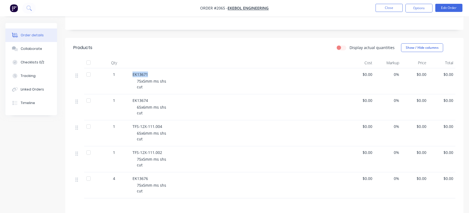
click at [36, 50] on div "Collaborate" at bounding box center [31, 48] width 21 height 5
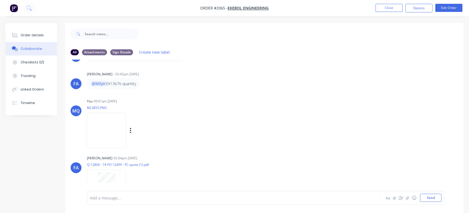
scroll to position [153, 0]
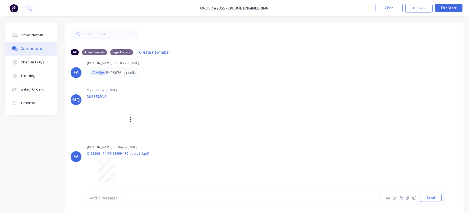
click at [114, 122] on img at bounding box center [106, 120] width 39 height 36
click at [42, 34] on button "Order details" at bounding box center [31, 35] width 52 height 14
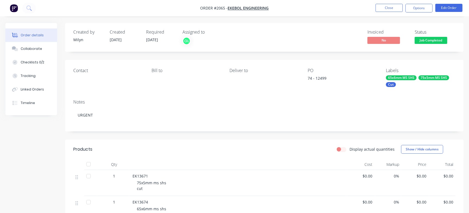
scroll to position [136, 0]
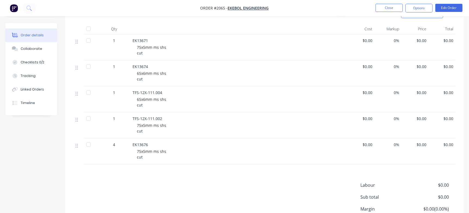
click at [141, 66] on span "EK13674" at bounding box center [139, 66] width 15 height 5
drag, startPoint x: 132, startPoint y: 93, endPoint x: 174, endPoint y: 90, distance: 42.1
click at [174, 90] on div "TFS-12X-111.004" at bounding box center [238, 93] width 213 height 6
click at [139, 143] on span "EK13676" at bounding box center [139, 144] width 15 height 5
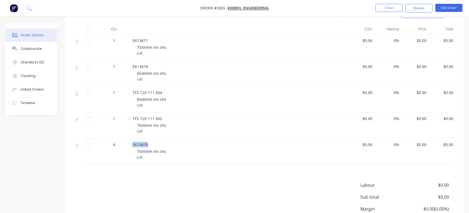
click at [139, 143] on span "EK13676" at bounding box center [139, 144] width 15 height 5
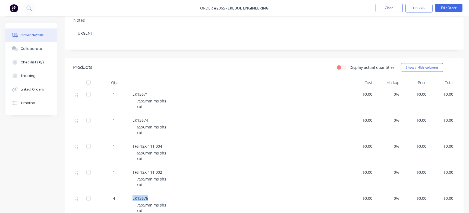
scroll to position [48, 0]
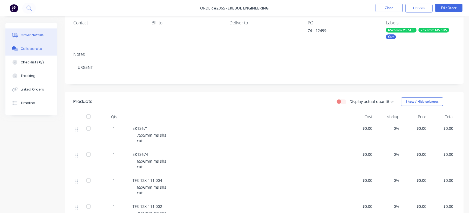
drag, startPoint x: 29, startPoint y: 52, endPoint x: 31, endPoint y: 52, distance: 2.8
click at [29, 52] on button "Collaborate" at bounding box center [31, 49] width 52 height 14
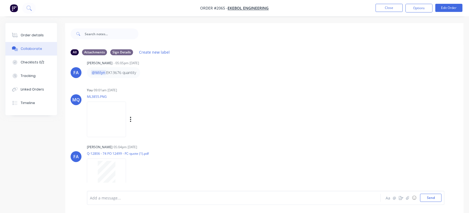
scroll to position [8, 0]
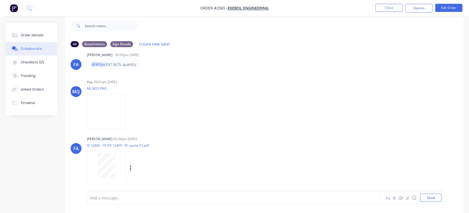
click at [115, 162] on div at bounding box center [106, 165] width 34 height 25
click at [42, 32] on button "Order details" at bounding box center [31, 35] width 52 height 14
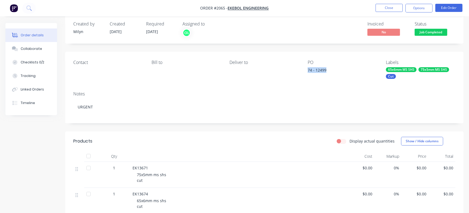
drag, startPoint x: 305, startPoint y: 71, endPoint x: 333, endPoint y: 70, distance: 28.5
click at [333, 70] on div "Contact Bill to Deliver to PO 74 - 12499 Labels 65x6mm MS SHS 75x5mm MS SHS Cut" at bounding box center [264, 69] width 398 height 35
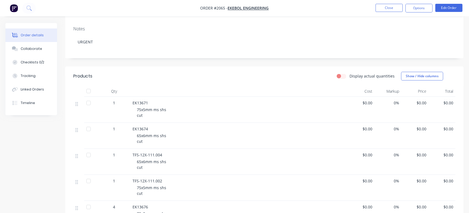
scroll to position [110, 0]
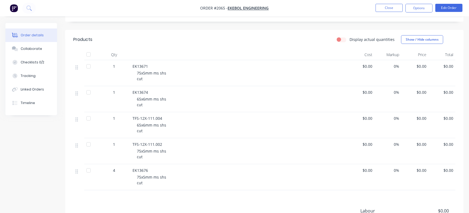
click at [143, 170] on span "EK13676" at bounding box center [139, 170] width 15 height 5
click at [392, 9] on button "Close" at bounding box center [388, 8] width 27 height 8
